Goal: Check status: Check status

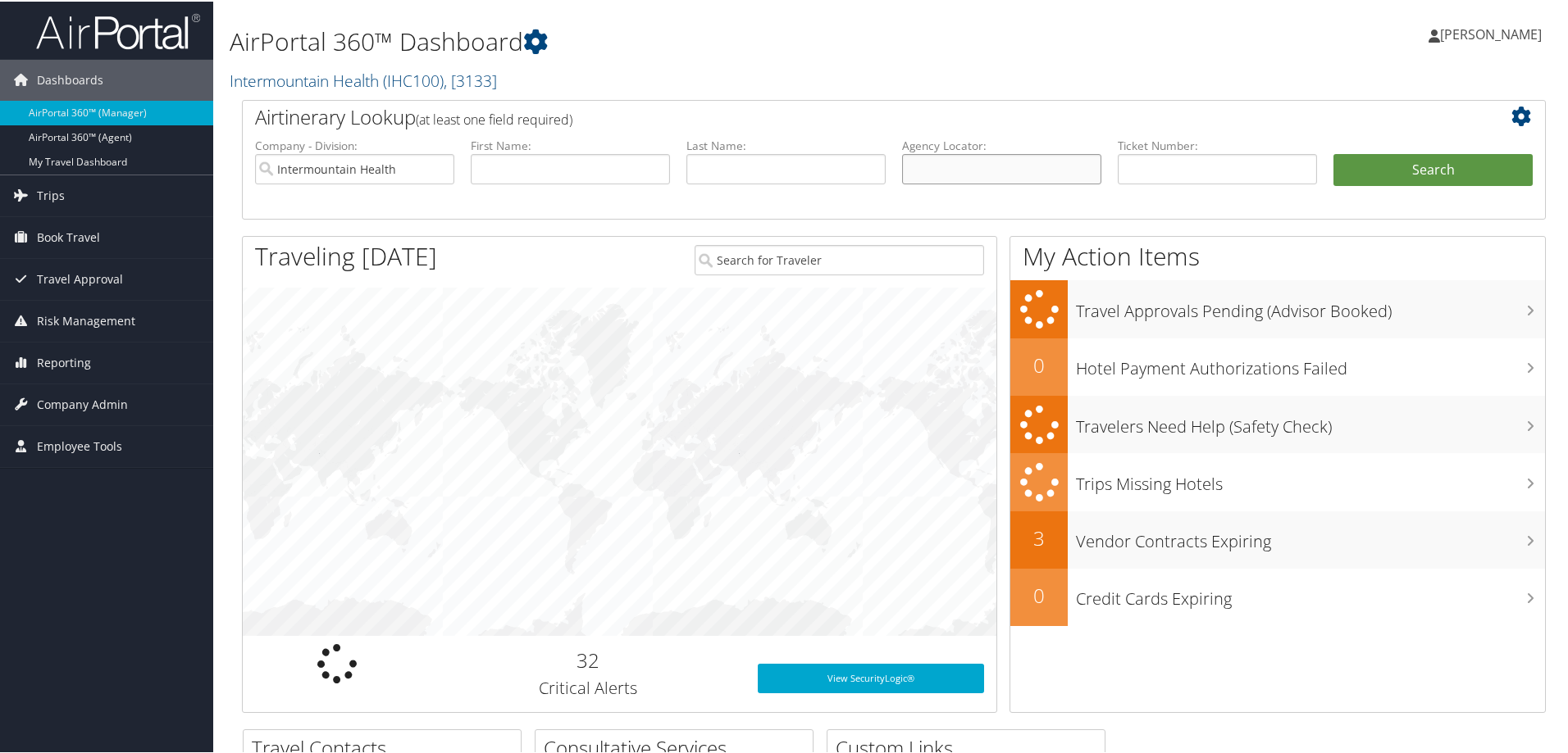
click at [980, 170] on input "text" at bounding box center [1002, 167] width 200 height 30
paste input "BT2166"
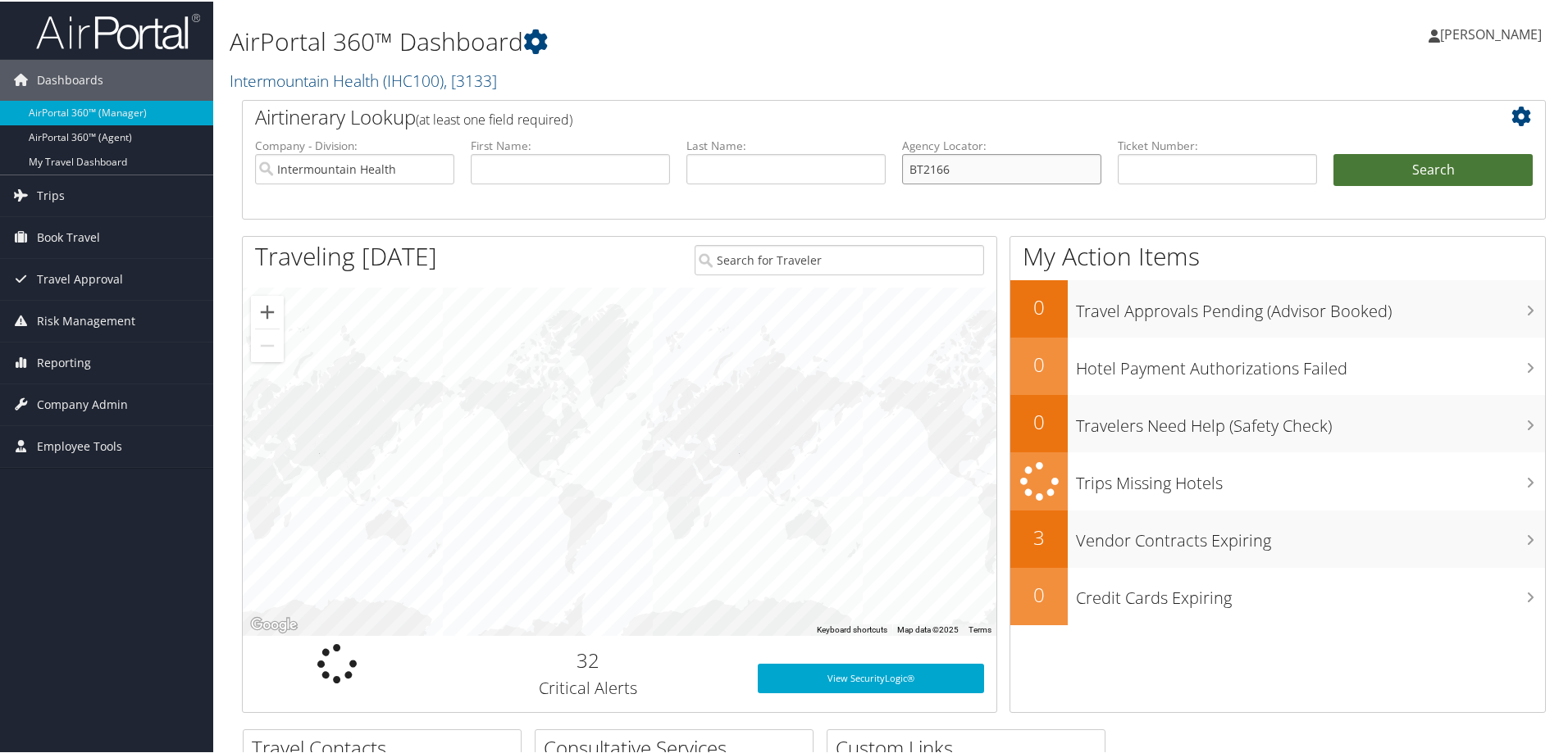
type input "BT2166"
click at [1360, 164] on button "Search" at bounding box center [1433, 169] width 200 height 33
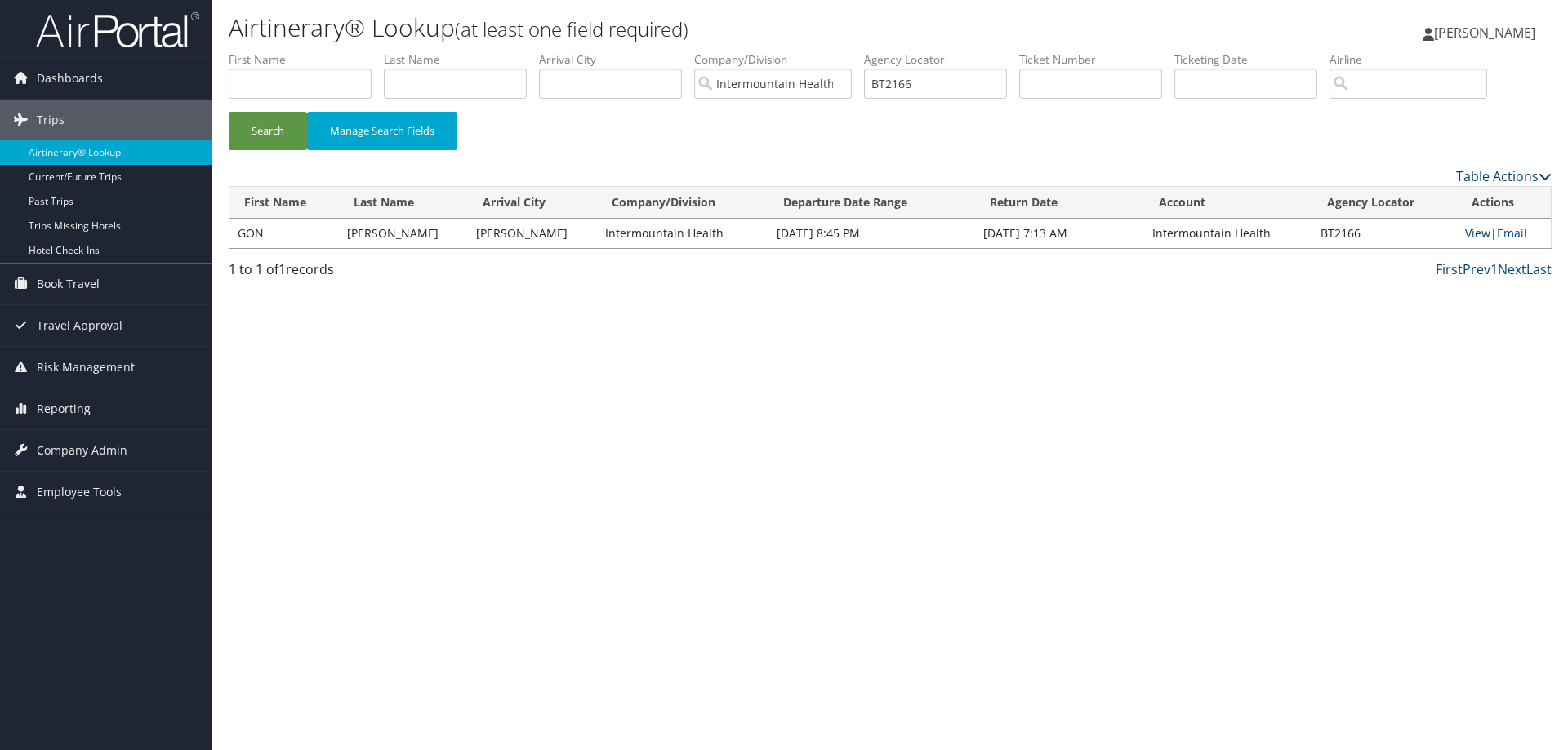
click at [1475, 232] on link "View" at bounding box center [1478, 234] width 25 height 16
drag, startPoint x: 921, startPoint y: 89, endPoint x: 862, endPoint y: 77, distance: 60.2
click at [867, 51] on ul "First Name Last Name Departure City Arrival City Company/Division Intermountain…" at bounding box center [890, 51] width 1323 height 0
click at [1058, 90] on input "text" at bounding box center [1090, 83] width 142 height 30
type input "8900897090038"
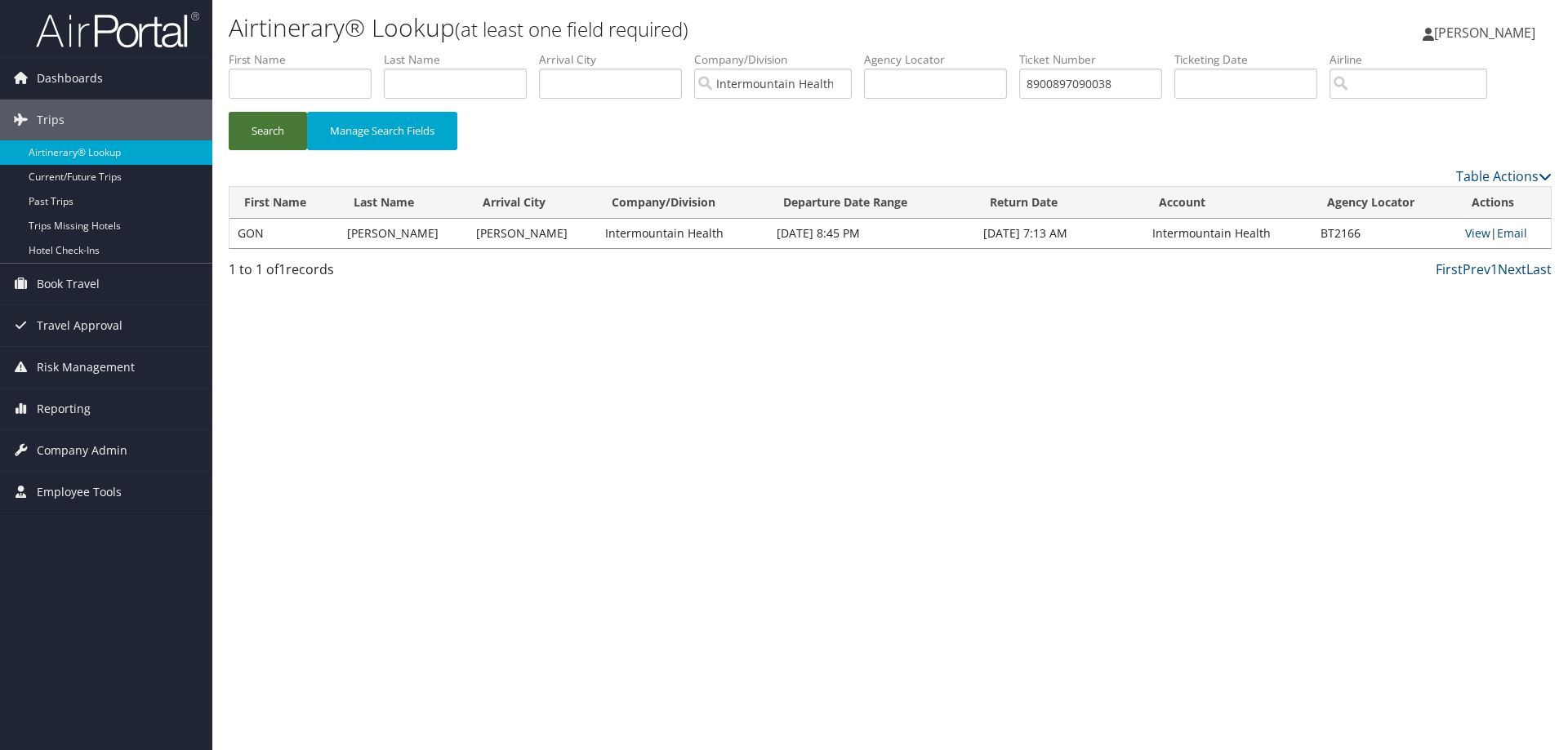
click at [261, 126] on button "Search" at bounding box center [267, 131] width 78 height 39
click at [1476, 238] on link "View" at bounding box center [1479, 234] width 25 height 16
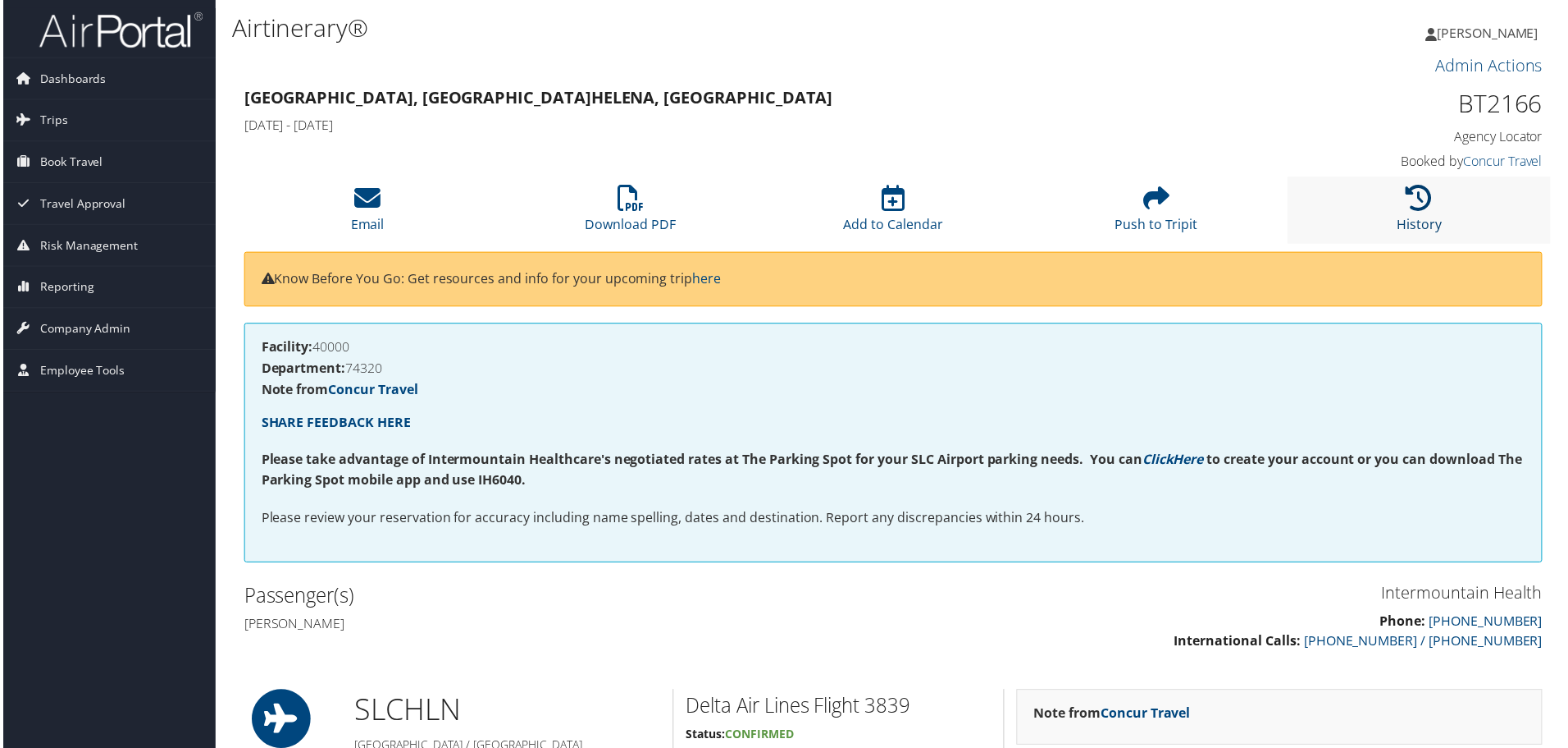
click at [1418, 221] on link "History" at bounding box center [1422, 214] width 45 height 39
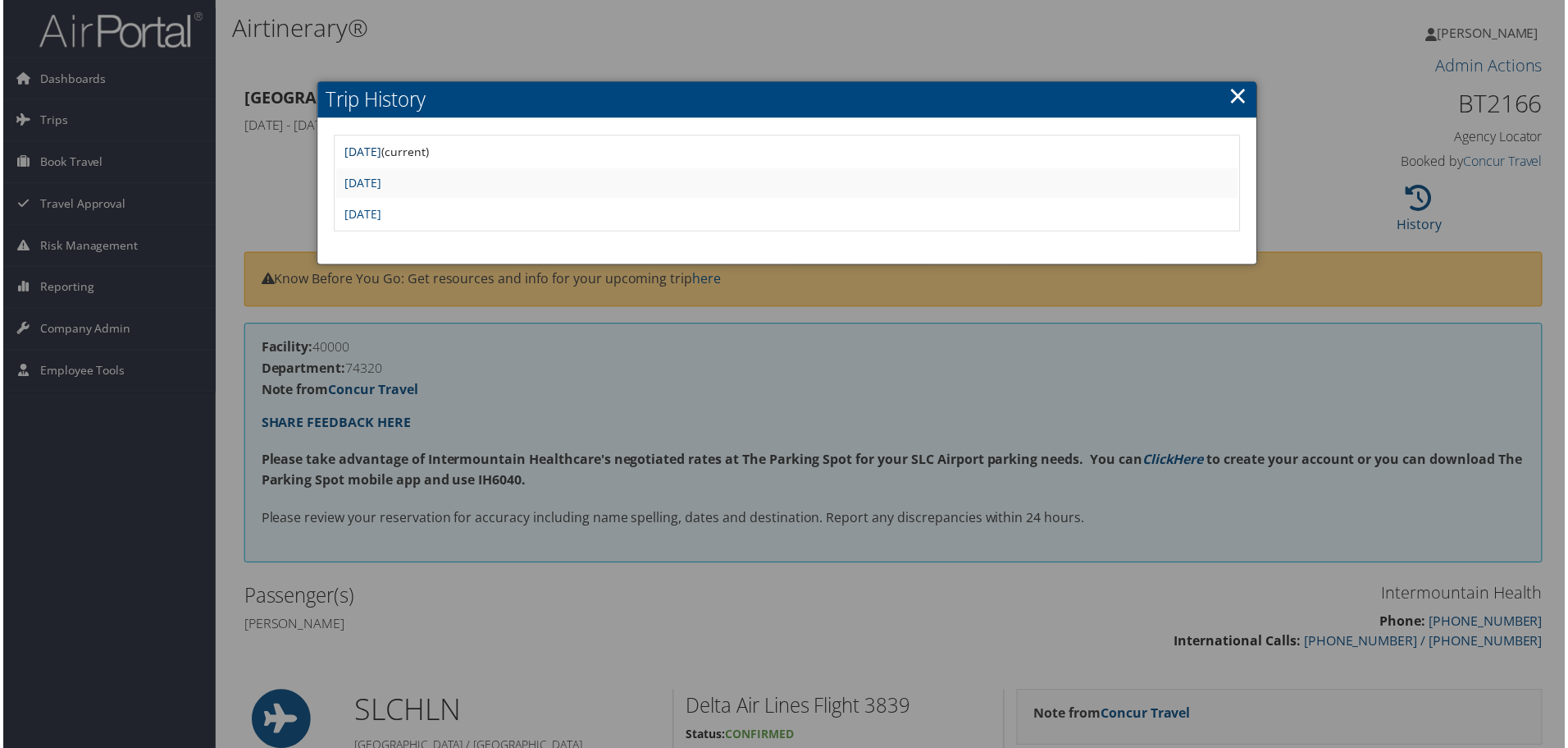
click at [380, 148] on link "[DATE]" at bounding box center [361, 152] width 37 height 16
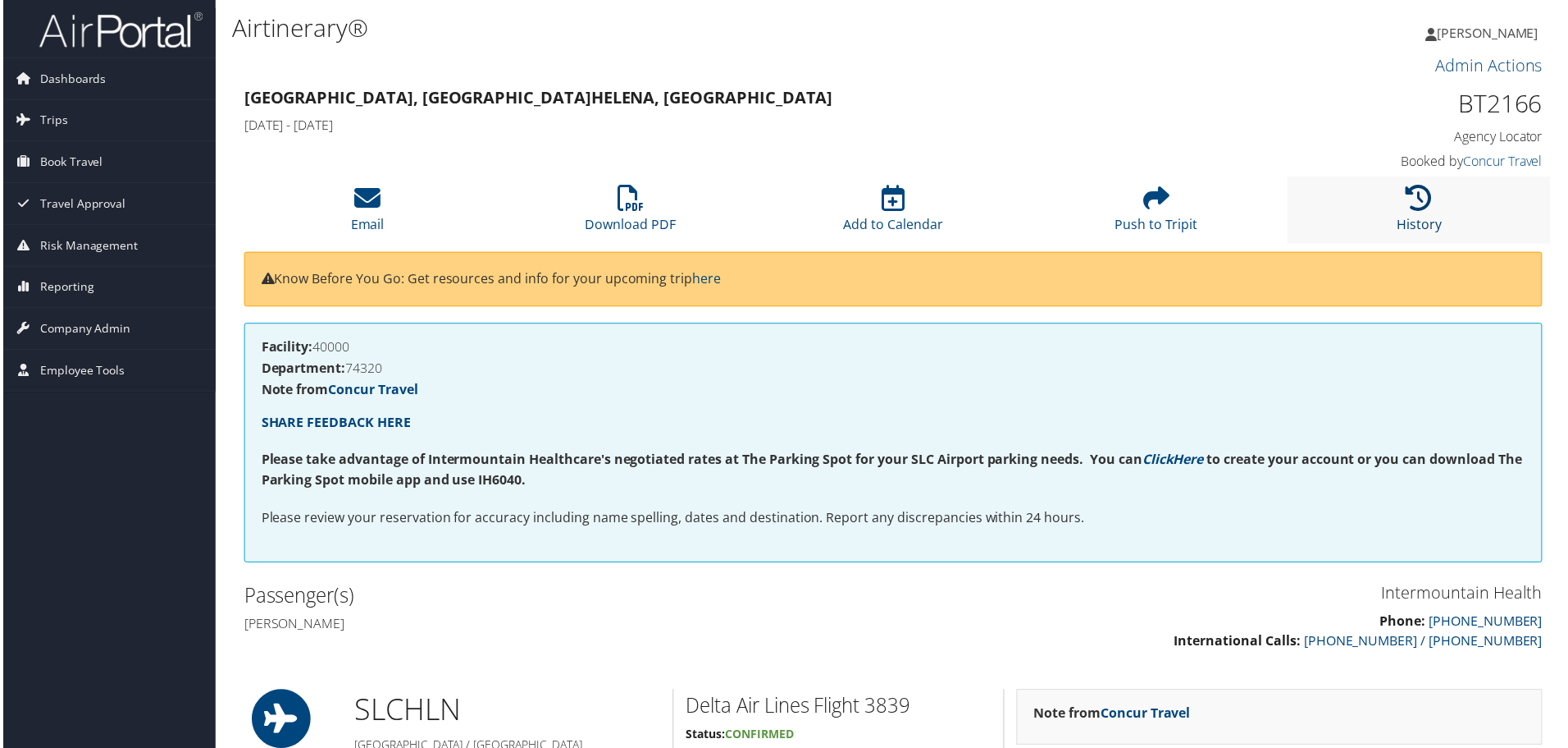
click at [1418, 226] on link "History" at bounding box center [1422, 214] width 45 height 39
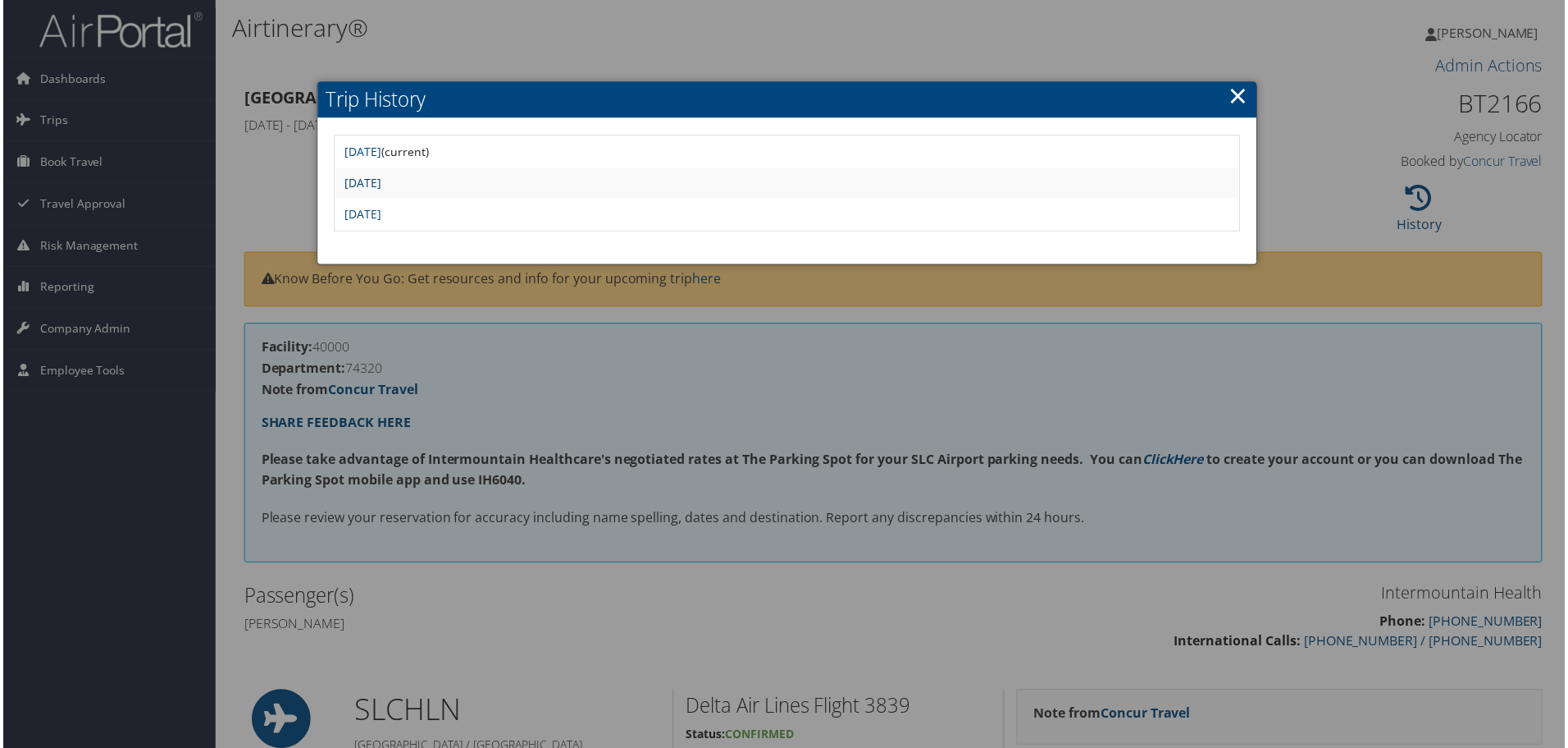
click at [380, 182] on link "[DATE]" at bounding box center [361, 183] width 37 height 16
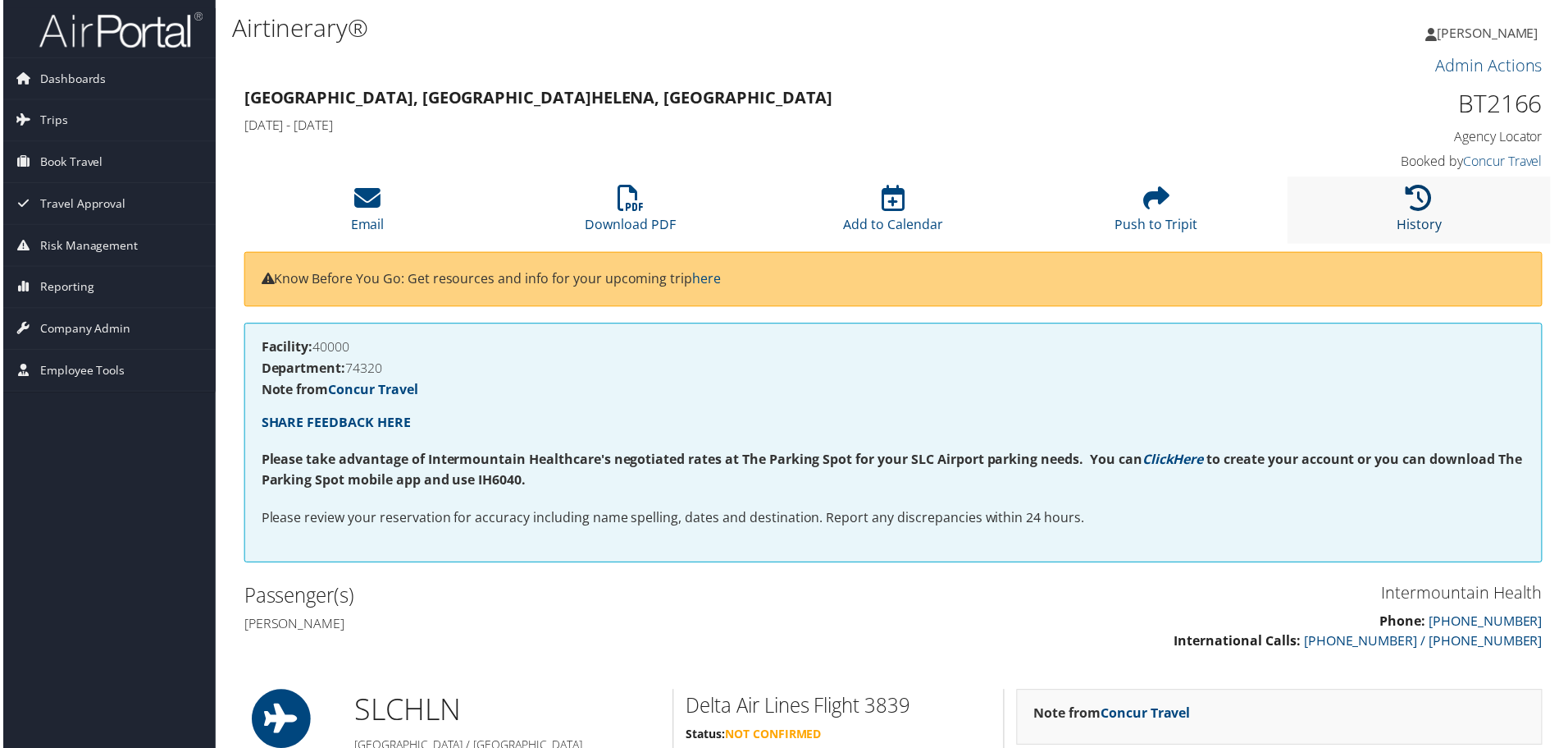
click at [1421, 222] on link "History" at bounding box center [1422, 214] width 45 height 39
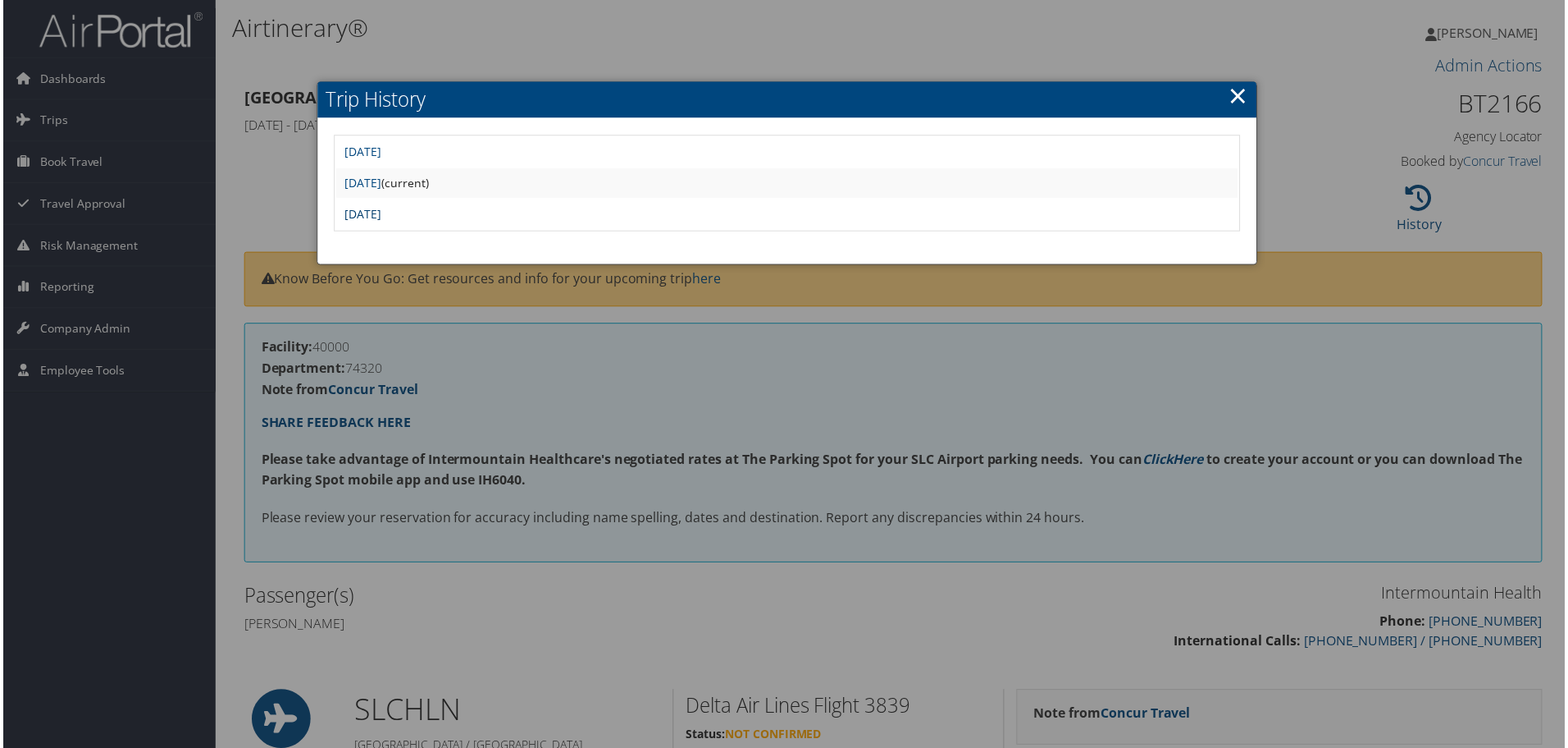
click at [380, 214] on link "Wed Mar 26 13:32:33 MDT 2025" at bounding box center [361, 214] width 37 height 16
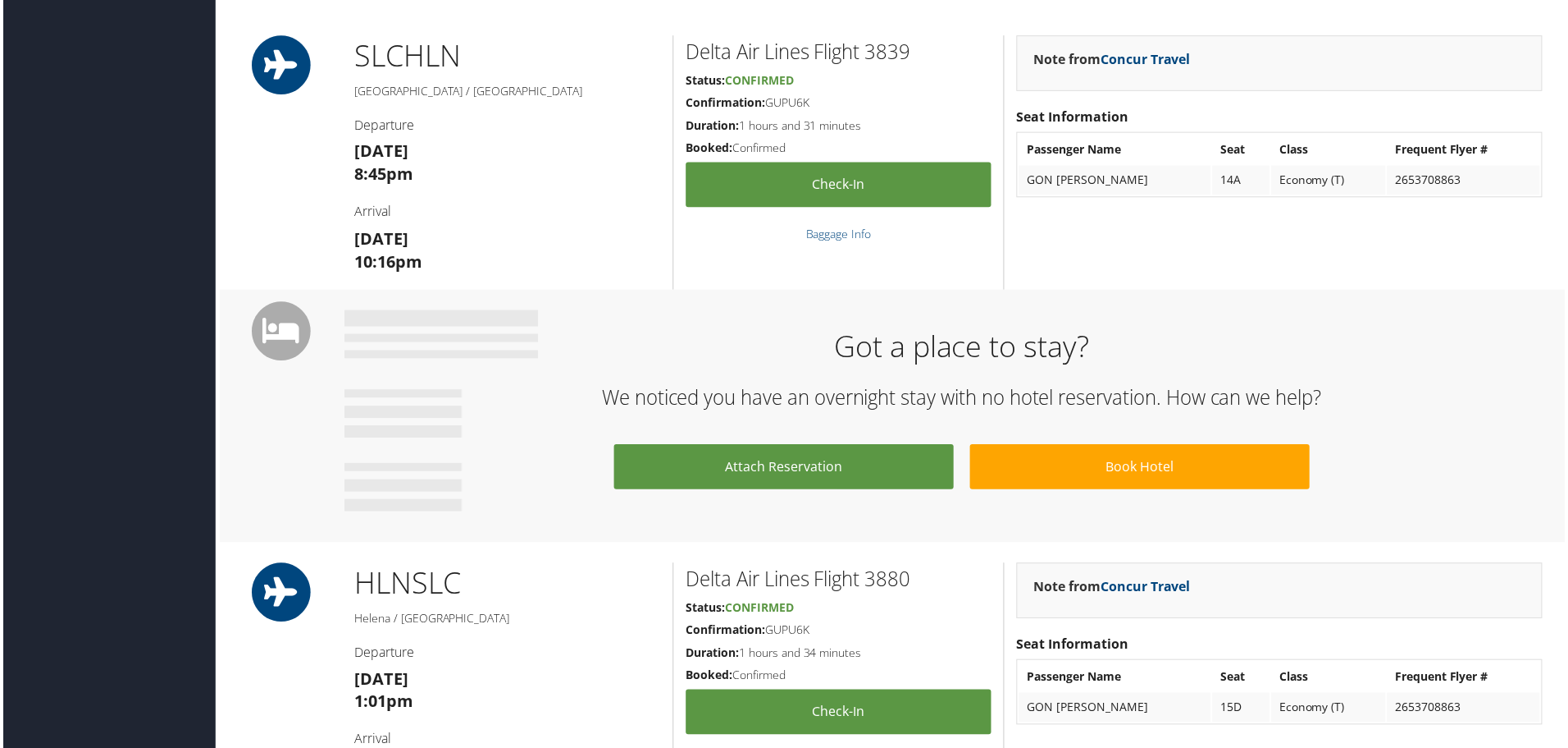
scroll to position [410, 0]
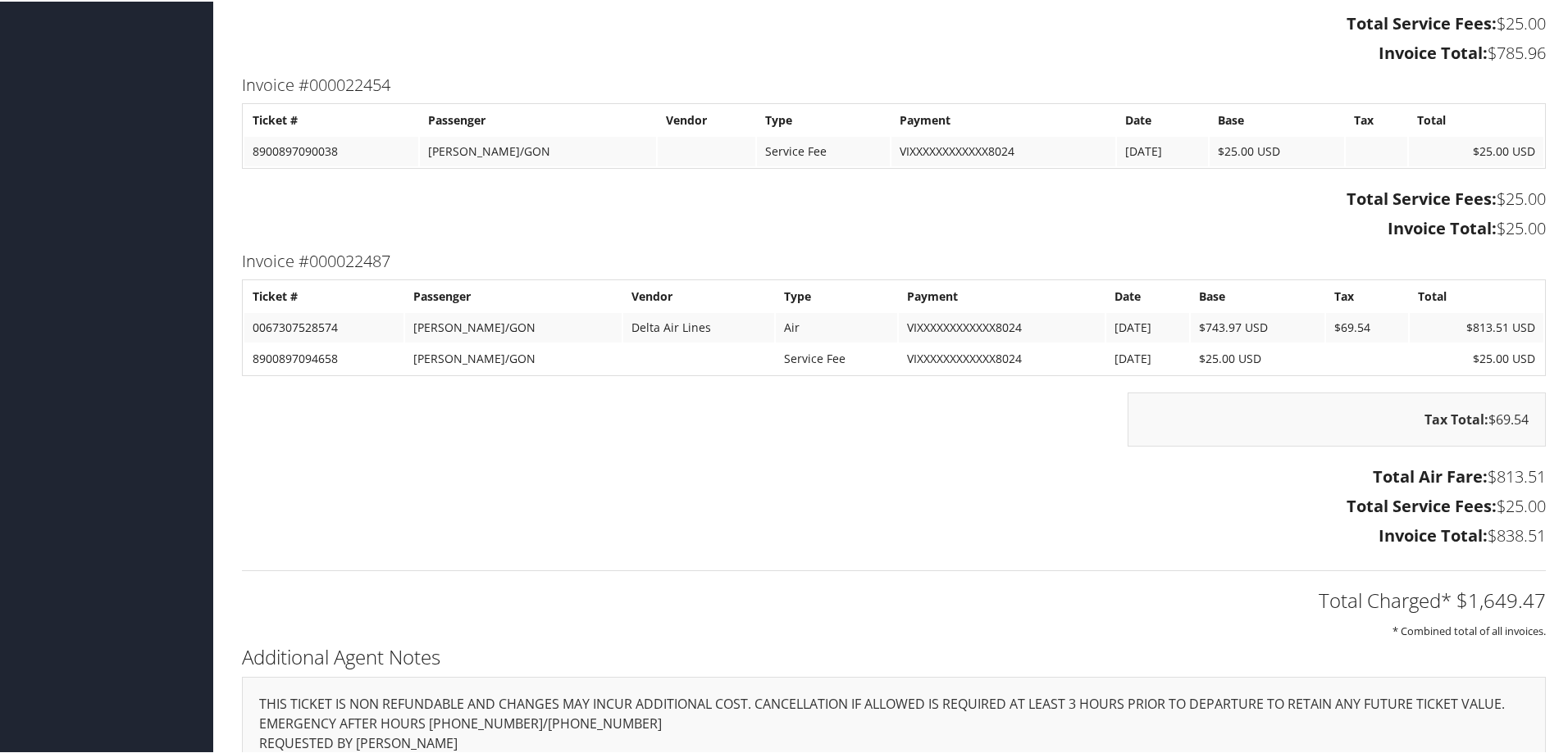
scroll to position [2194, 0]
